Goal: Task Accomplishment & Management: Manage account settings

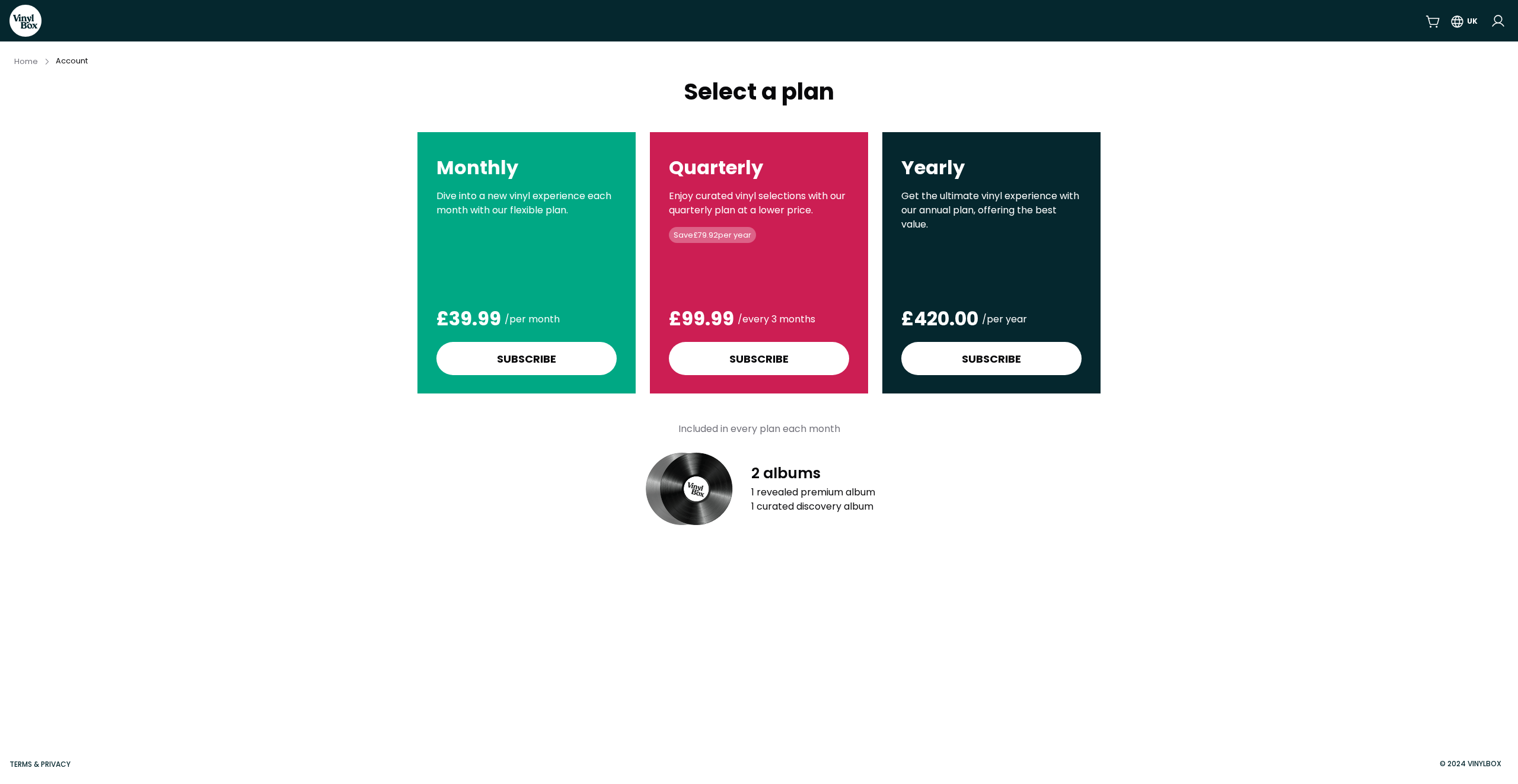
click at [777, 271] on div "Quarterly Enjoy curated vinyl selections with our quarterly plan at a lower pri…" at bounding box center [759, 263] width 218 height 261
click at [703, 498] on div at bounding box center [696, 489] width 77 height 77
click at [752, 485] on div "2 albums 1 revealed premium album 1 curated discovery album" at bounding box center [814, 489] width 124 height 50
